Goal: Transaction & Acquisition: Purchase product/service

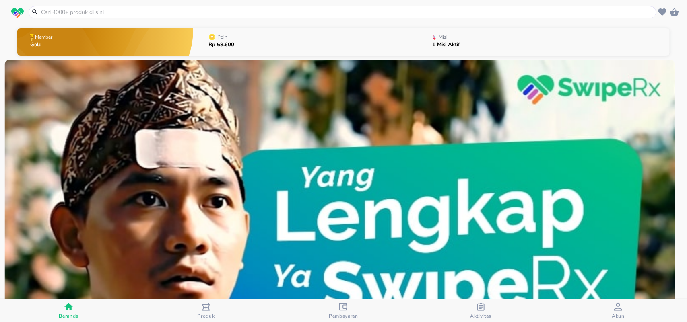
click at [252, 14] on input "text" at bounding box center [347, 12] width 614 height 8
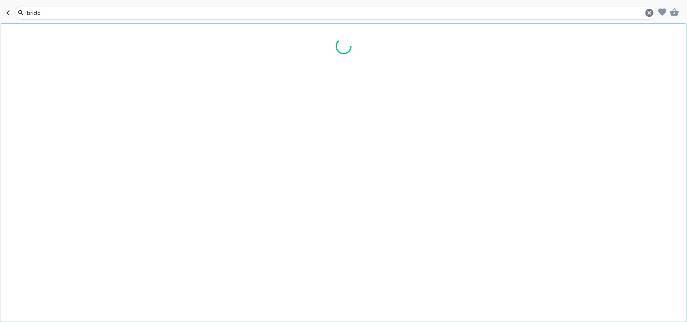
type input "briclot"
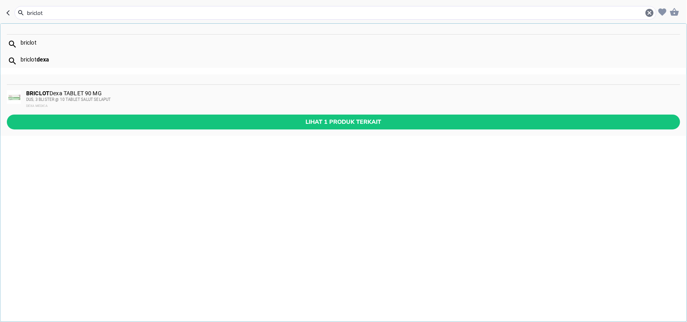
click at [192, 95] on div "BRICLOT Dexa TABLET 90 MG DUS, 3 BLISTER @ 10 TABLET SALUT SELAPUT DEXA MEDICA" at bounding box center [352, 99] width 653 height 19
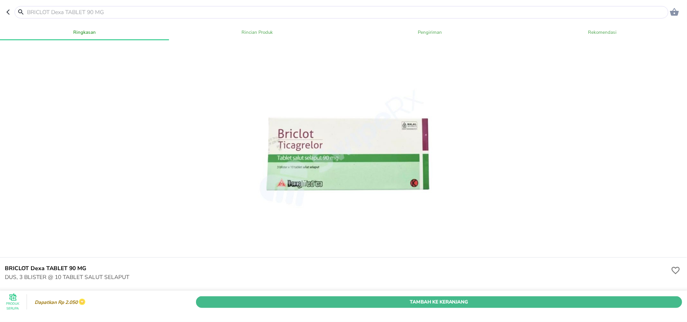
click at [290, 298] on span "Tambah Ke Keranjang" at bounding box center [439, 302] width 474 height 8
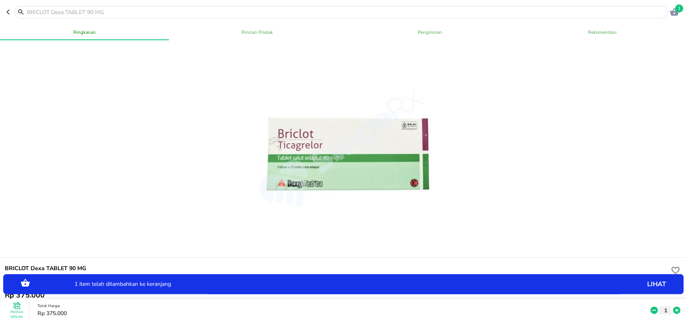
click at [677, 12] on icon "button" at bounding box center [674, 12] width 9 height 8
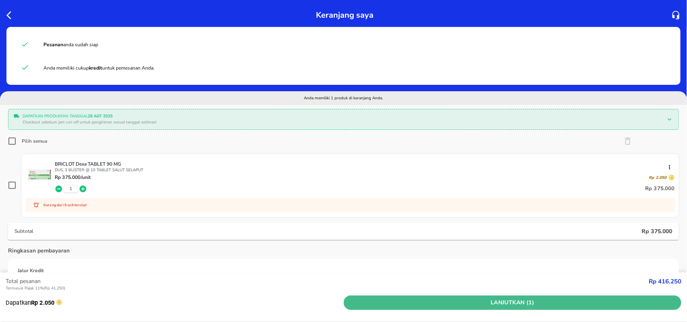
click at [455, 308] on span "Lanjutkan (1)" at bounding box center [513, 303] width 332 height 10
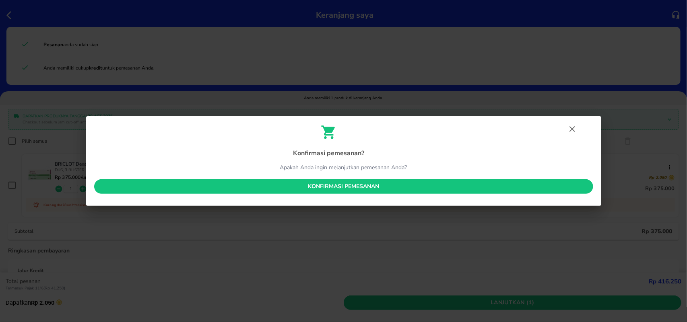
click at [419, 190] on span "Konfirmasi pemesanan" at bounding box center [344, 187] width 486 height 10
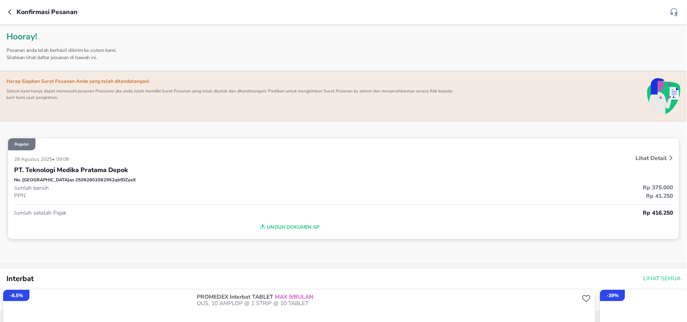
click at [670, 158] on icon at bounding box center [671, 158] width 3 height 5
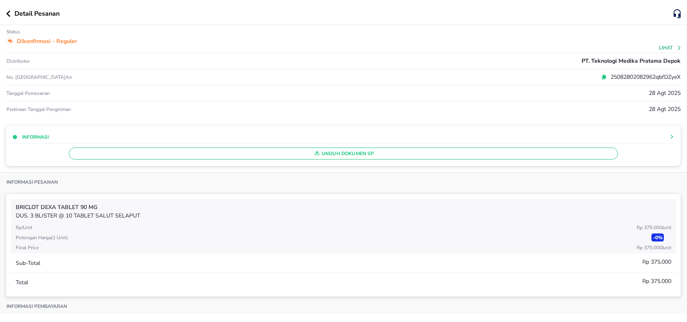
click at [668, 50] on button "Lihat" at bounding box center [670, 48] width 23 height 6
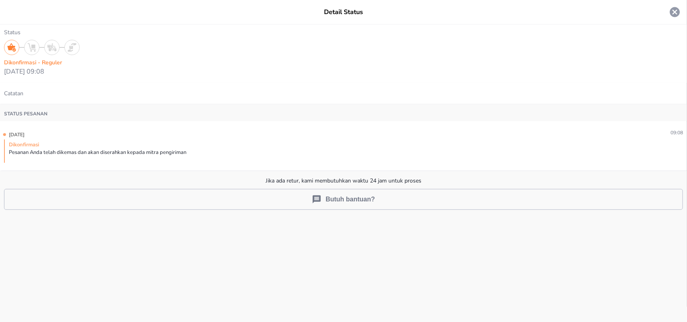
click at [675, 12] on icon at bounding box center [675, 12] width 12 height 12
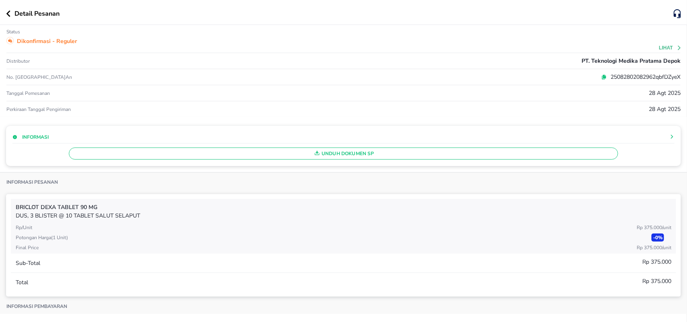
click at [6, 15] on icon "button" at bounding box center [8, 13] width 4 height 6
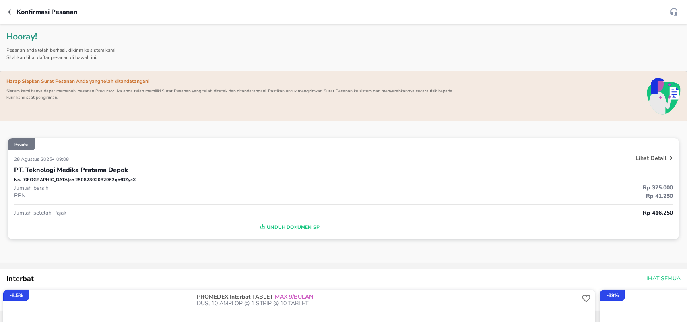
click at [9, 13] on icon "button" at bounding box center [11, 12] width 6 height 6
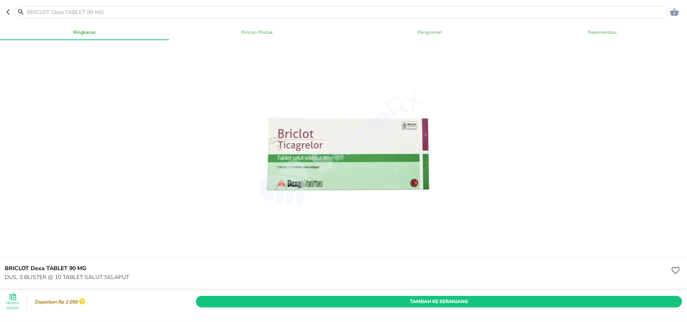
click at [9, 13] on icon "button" at bounding box center [9, 12] width 6 height 6
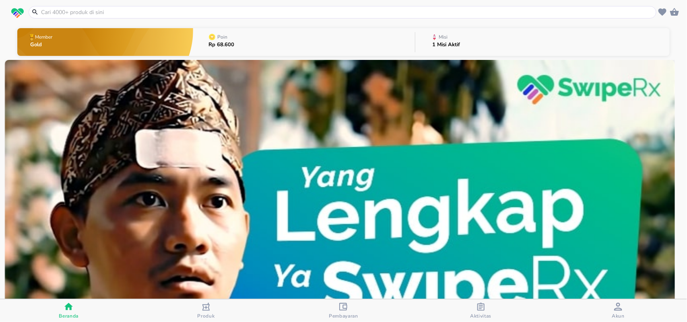
click at [480, 312] on div "button" at bounding box center [481, 308] width 8 height 10
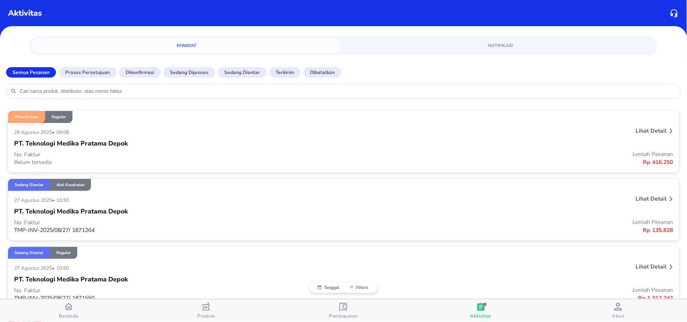
click at [670, 133] on icon at bounding box center [671, 131] width 3 height 5
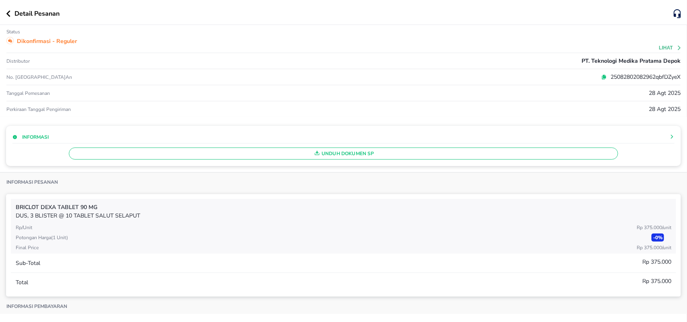
click at [677, 49] on icon at bounding box center [680, 48] width 6 height 6
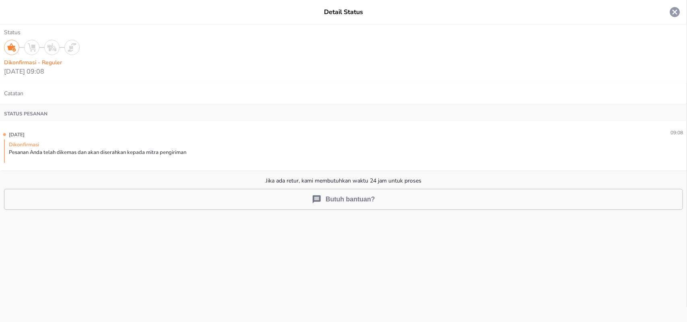
click at [560, 203] on button "Butuh bantuan?" at bounding box center [343, 199] width 679 height 21
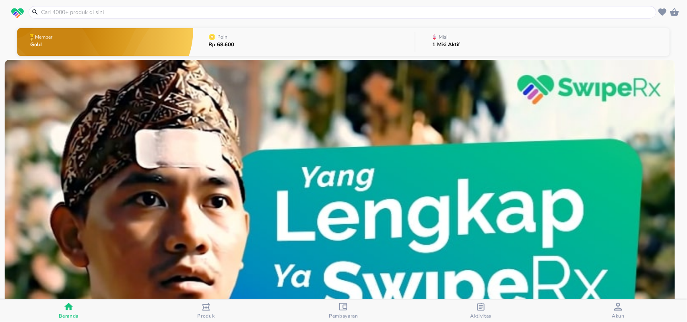
click at [673, 9] on icon "button" at bounding box center [675, 12] width 10 height 10
click at [674, 14] on icon "button" at bounding box center [674, 12] width 9 height 8
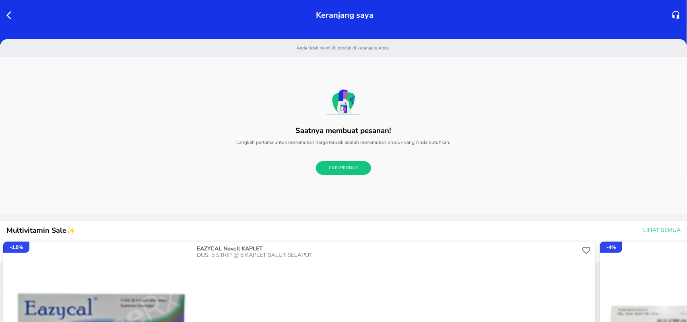
click at [9, 15] on icon "button" at bounding box center [11, 15] width 10 height 10
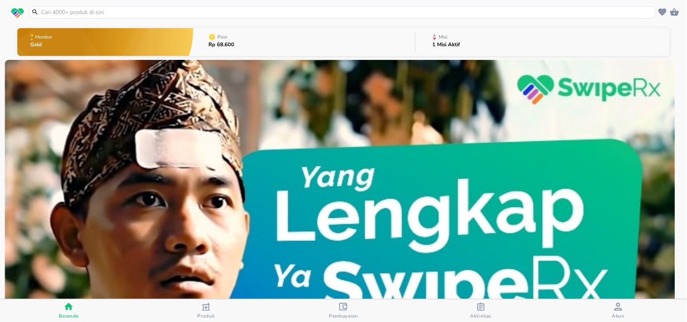
click at [675, 11] on icon "button" at bounding box center [674, 12] width 9 height 8
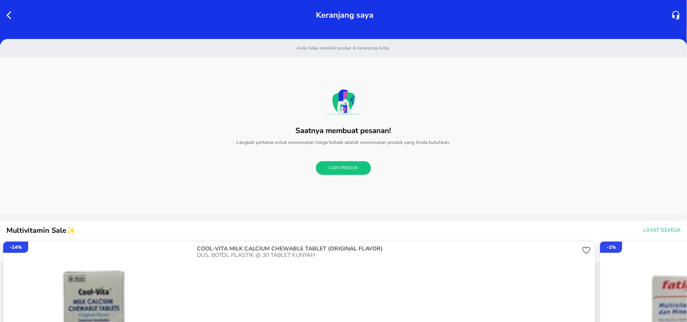
click at [7, 17] on icon "button" at bounding box center [11, 15] width 10 height 10
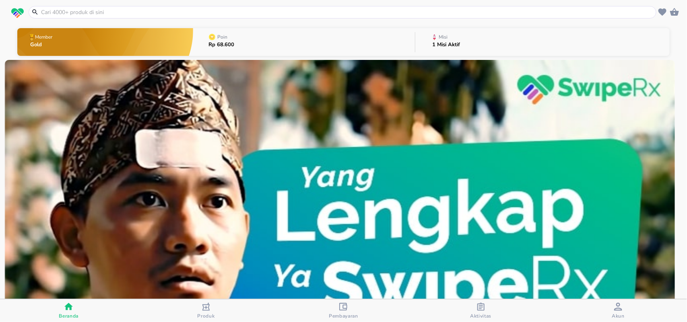
click at [676, 13] on icon "button" at bounding box center [674, 12] width 9 height 8
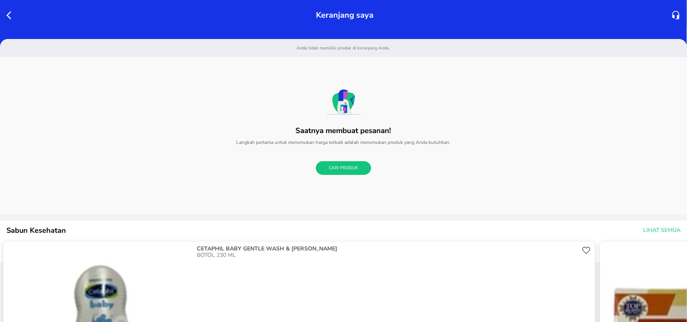
click at [7, 13] on icon "button" at bounding box center [11, 15] width 10 height 10
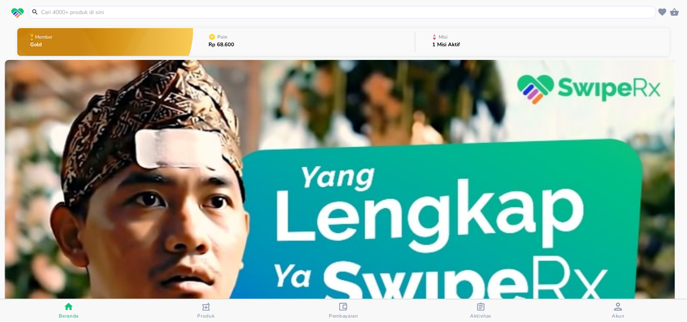
click at [349, 317] on span "Pembayaran" at bounding box center [343, 316] width 29 height 6
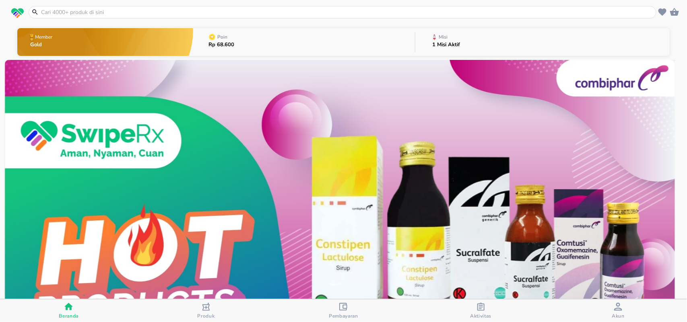
click at [673, 14] on icon "button" at bounding box center [674, 12] width 9 height 8
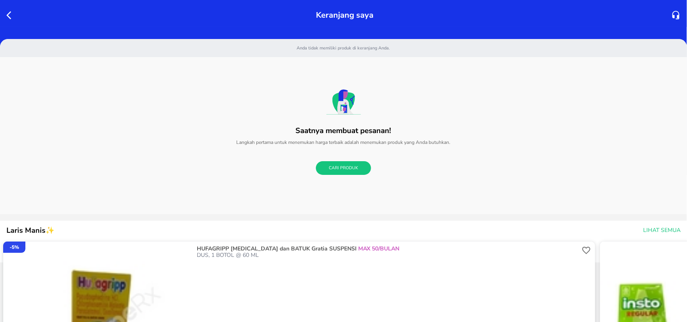
click at [8, 16] on icon "button" at bounding box center [8, 15] width 5 height 8
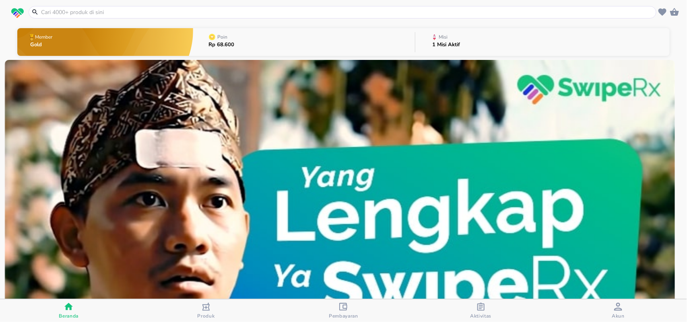
click at [342, 312] on div "button" at bounding box center [343, 308] width 8 height 10
click at [344, 309] on icon "button" at bounding box center [343, 307] width 8 height 8
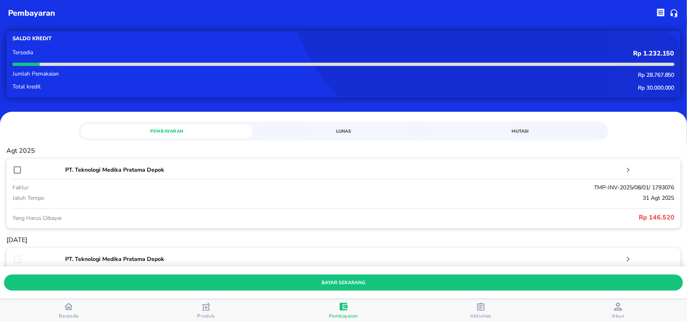
click at [206, 307] on icon "button" at bounding box center [205, 307] width 7 height 8
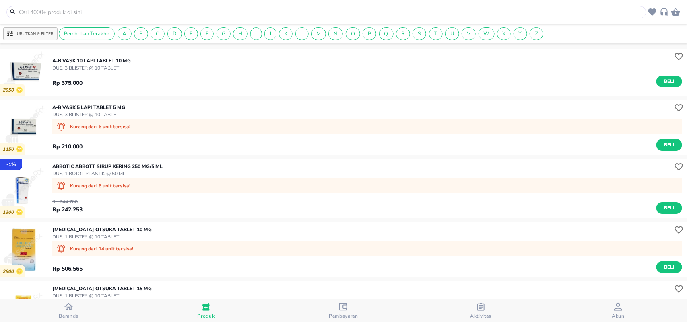
click at [94, 13] on input "text" at bounding box center [331, 12] width 626 height 8
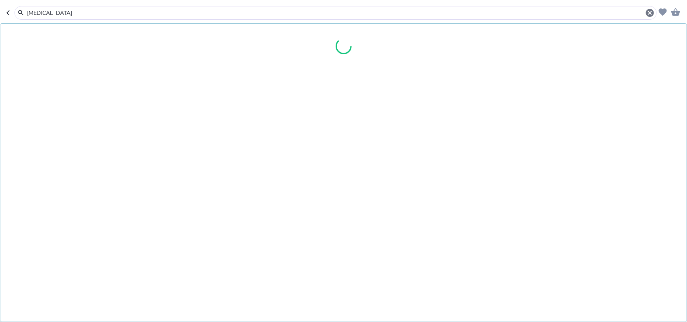
type input "[MEDICAL_DATA]"
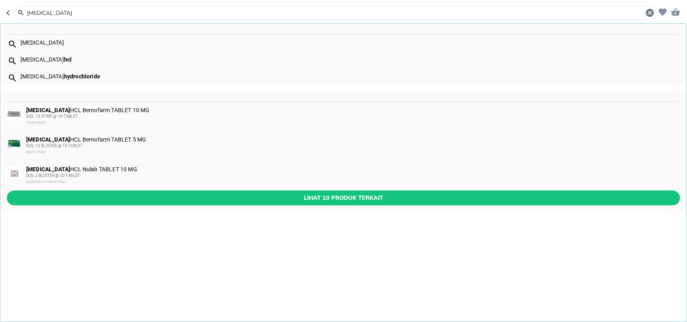
click at [62, 118] on span "DUS, 10 STRIP @ 10 TABLET" at bounding box center [52, 116] width 52 height 4
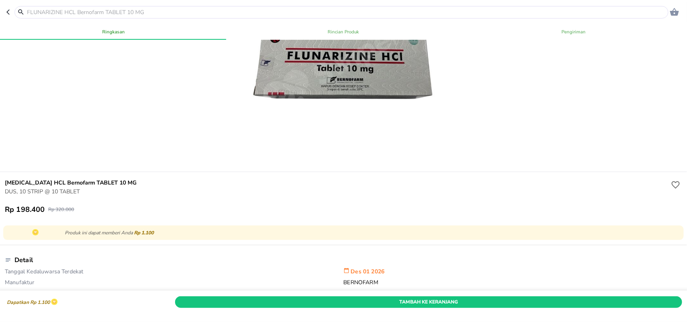
scroll to position [91, 0]
